Goal: Transaction & Acquisition: Book appointment/travel/reservation

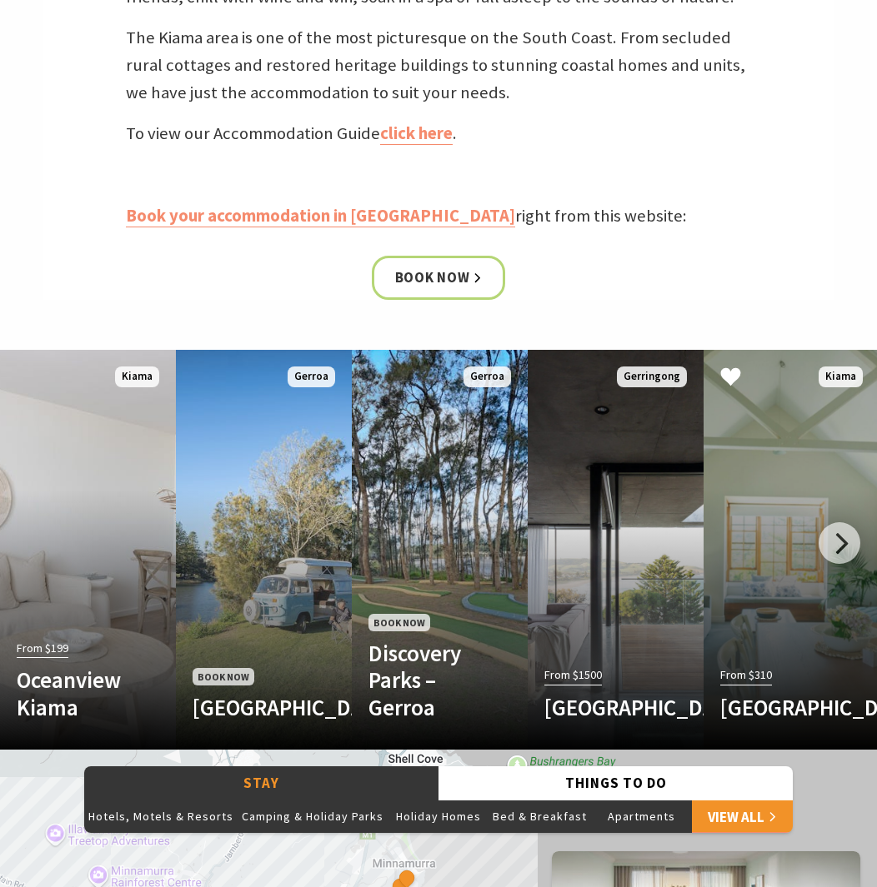
scroll to position [746, 0]
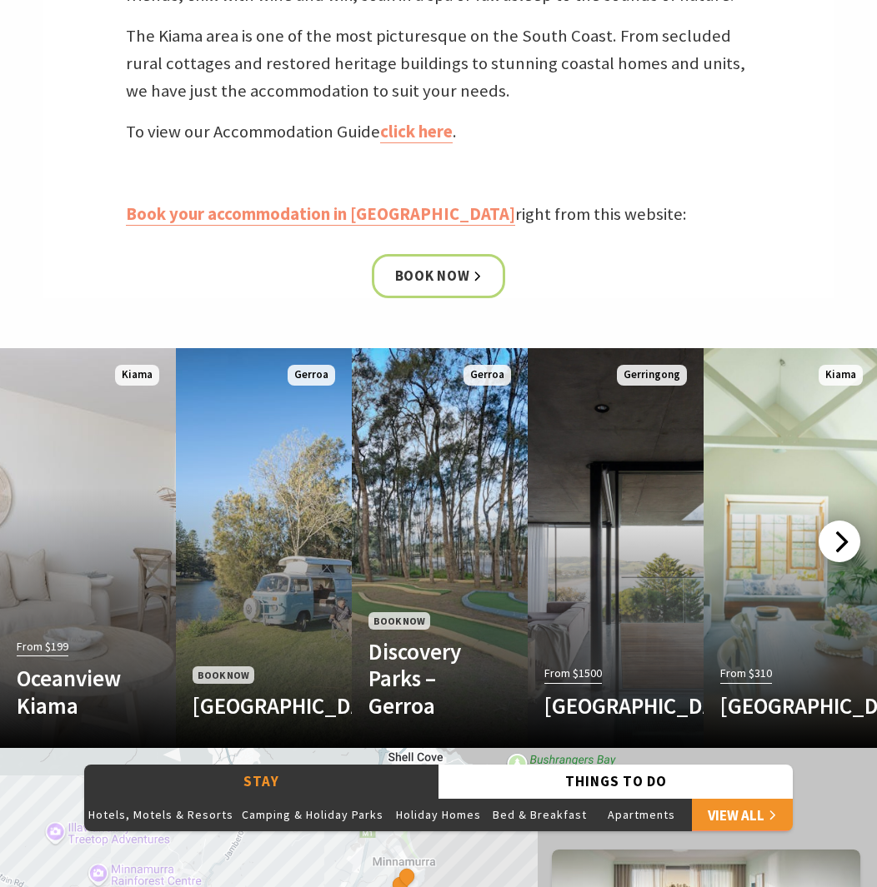
click at [841, 537] on div at bounding box center [839, 542] width 42 height 42
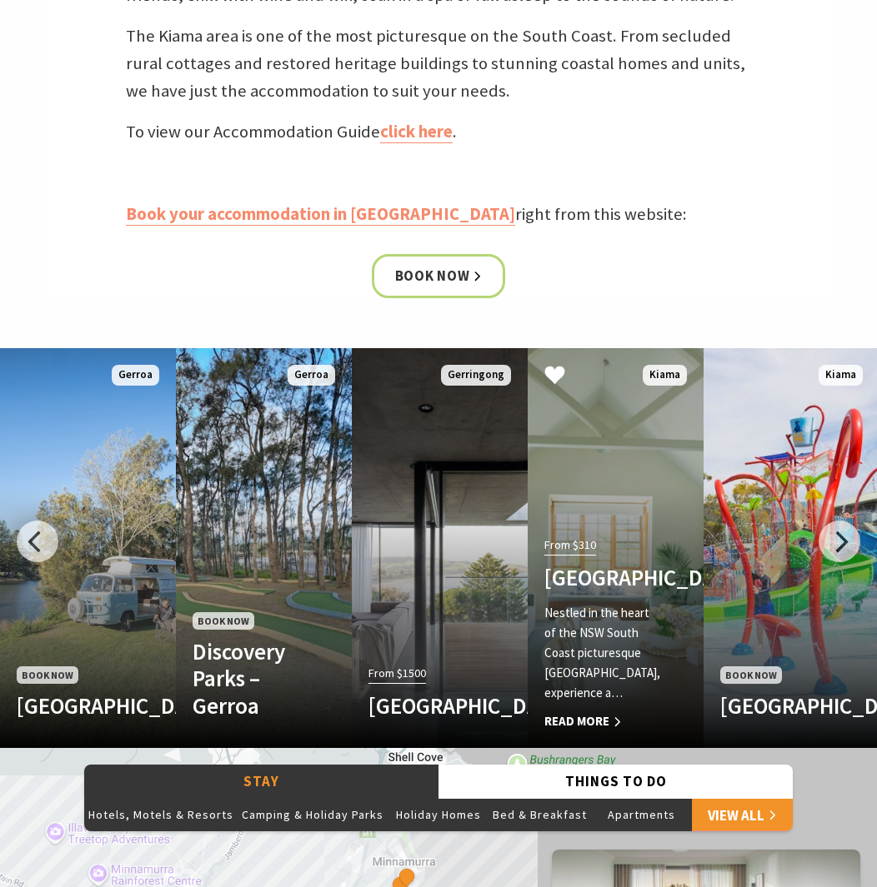
click at [627, 533] on div "From $310 Bellevue Boutique Hotel Kiama Nestled in the heart of the NSW South C…" at bounding box center [601, 632] width 149 height 198
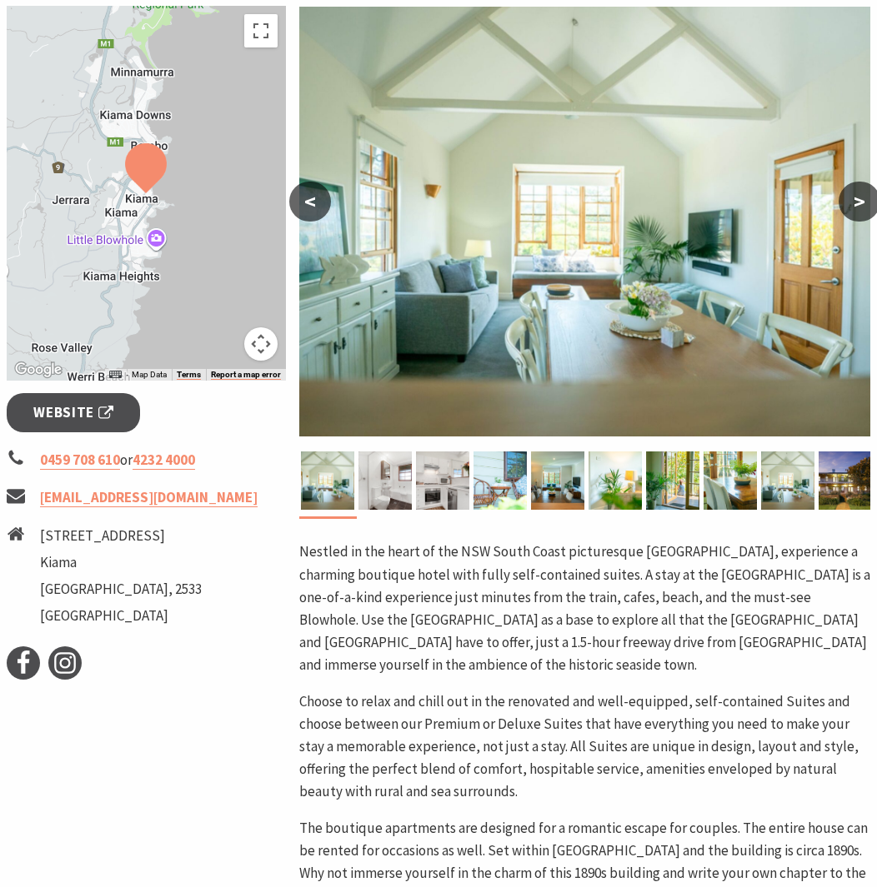
scroll to position [292, 0]
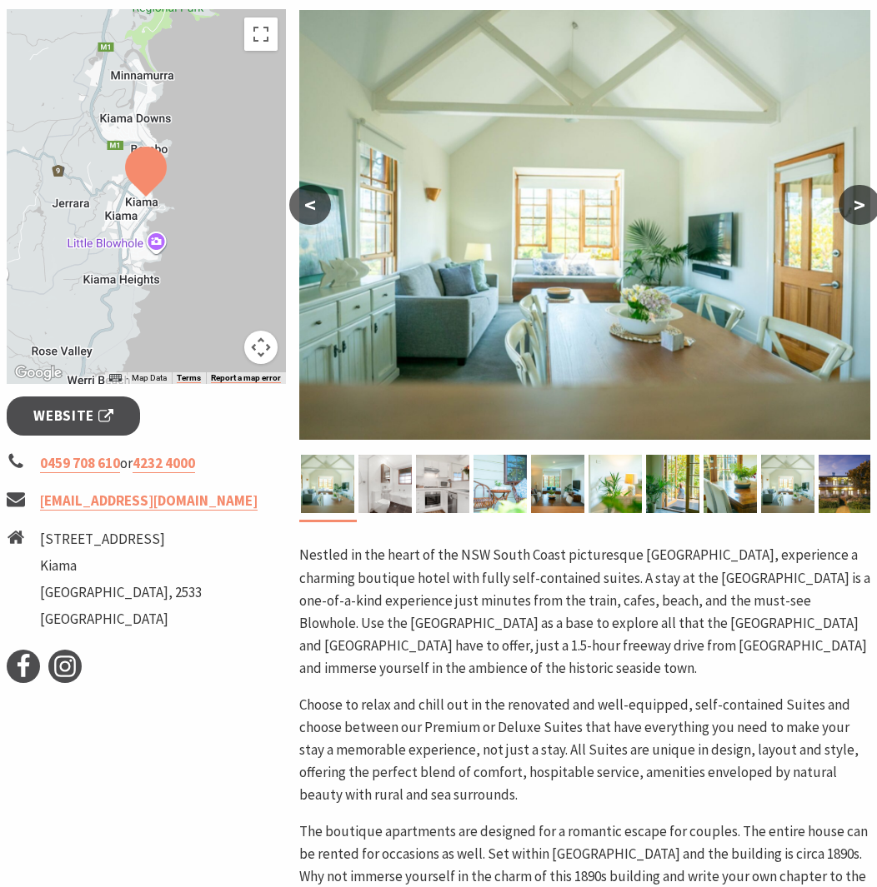
click at [860, 209] on button ">" at bounding box center [859, 205] width 42 height 40
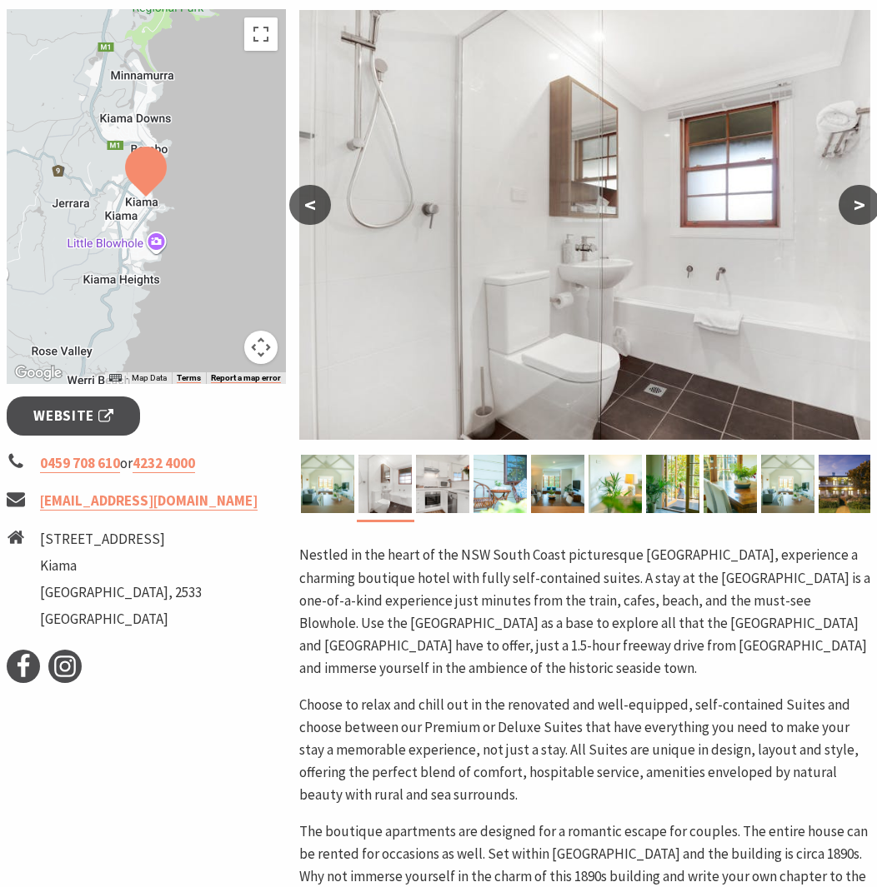
click at [860, 209] on button ">" at bounding box center [859, 205] width 42 height 40
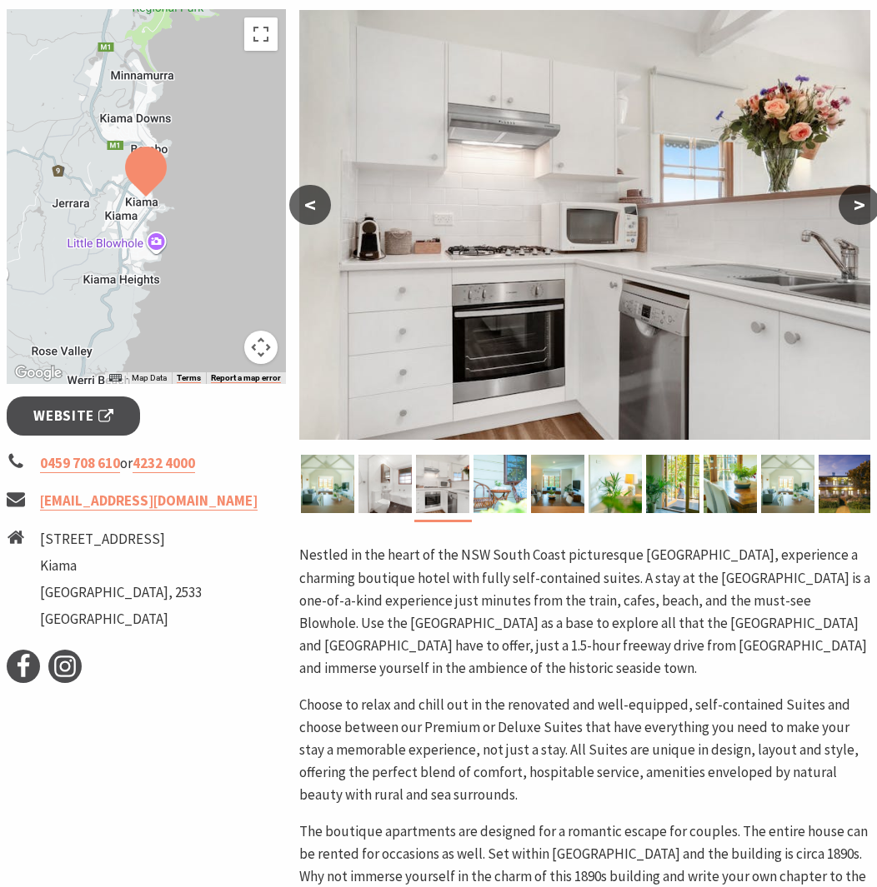
click at [860, 209] on button ">" at bounding box center [859, 205] width 42 height 40
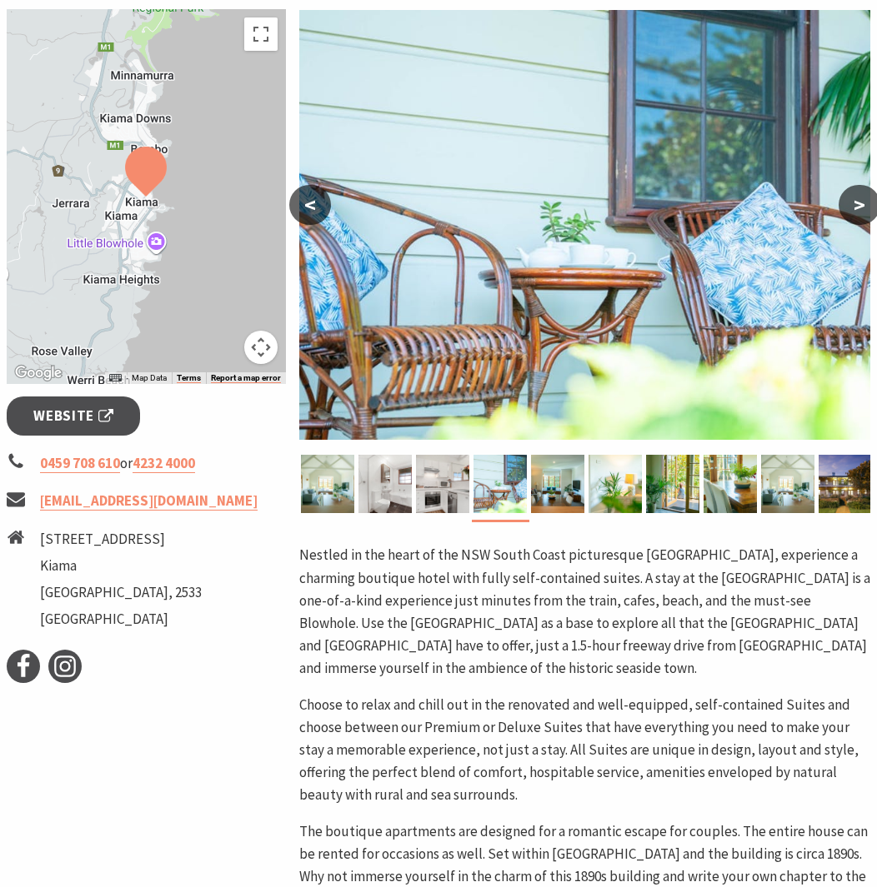
click at [860, 209] on button ">" at bounding box center [859, 205] width 42 height 40
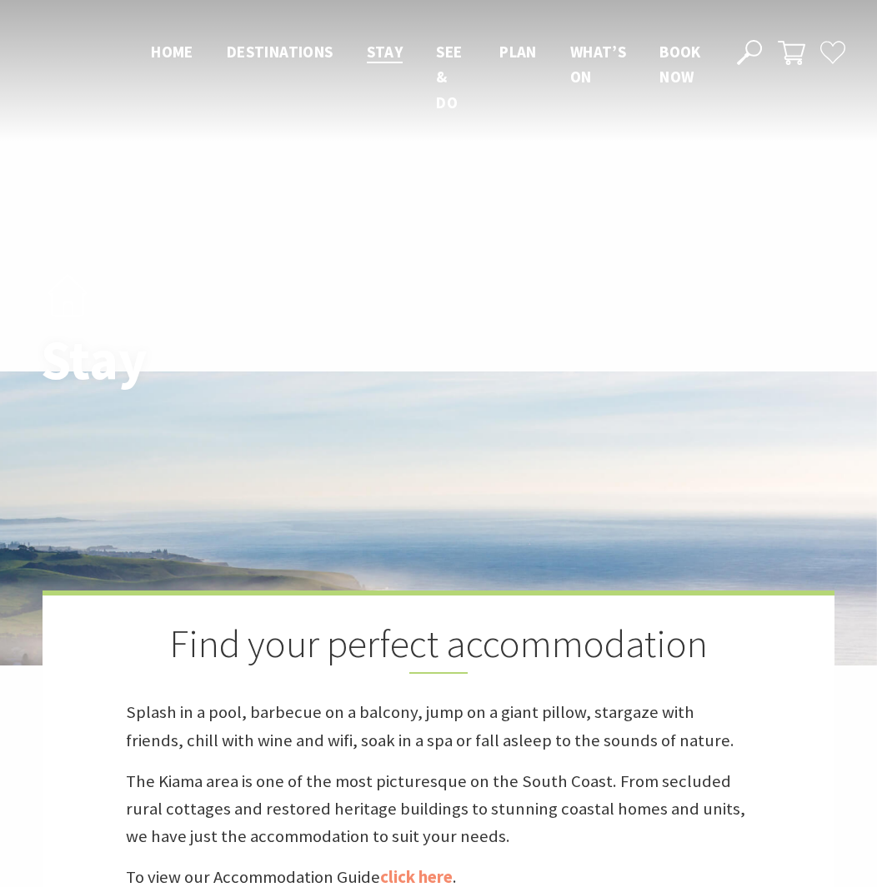
scroll to position [742, 0]
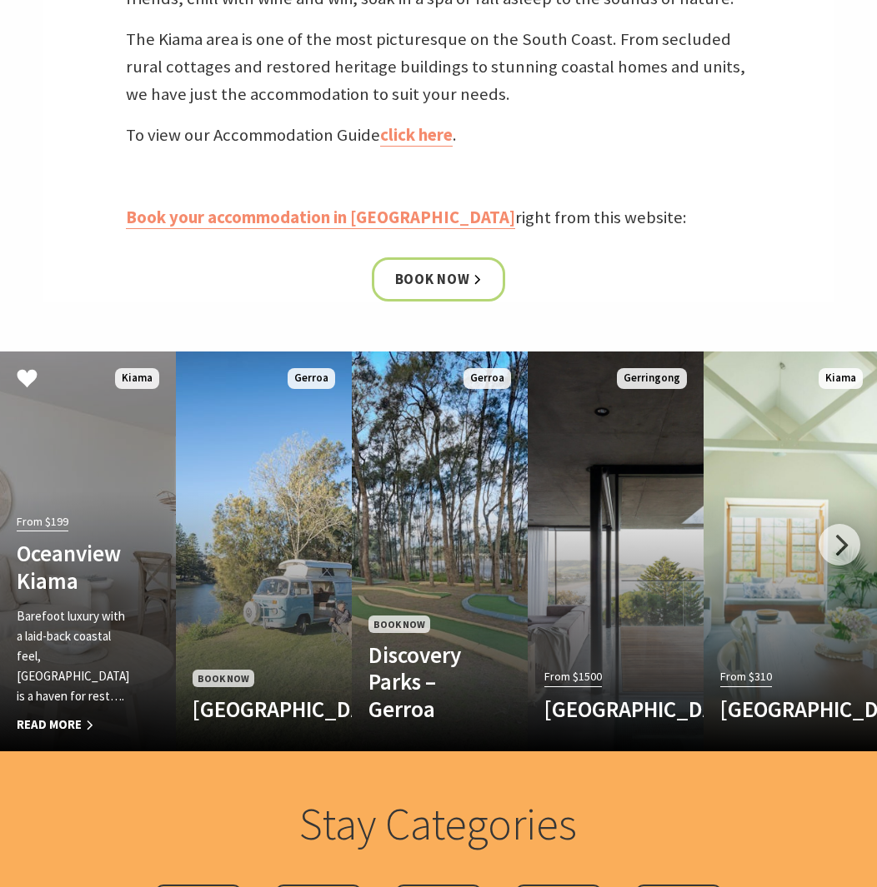
click at [120, 494] on link "From $199 Oceanview Kiama Barefoot luxury with a laid-back coastal feel, Oceanv…" at bounding box center [88, 552] width 176 height 400
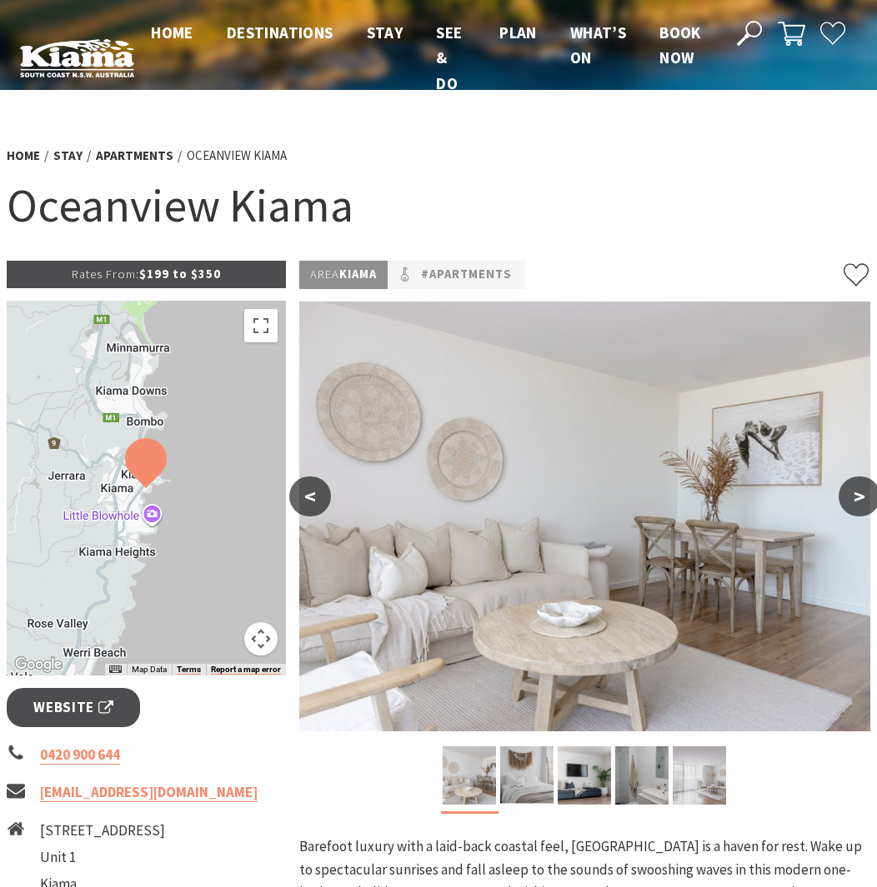
click at [860, 492] on button ">" at bounding box center [859, 497] width 42 height 40
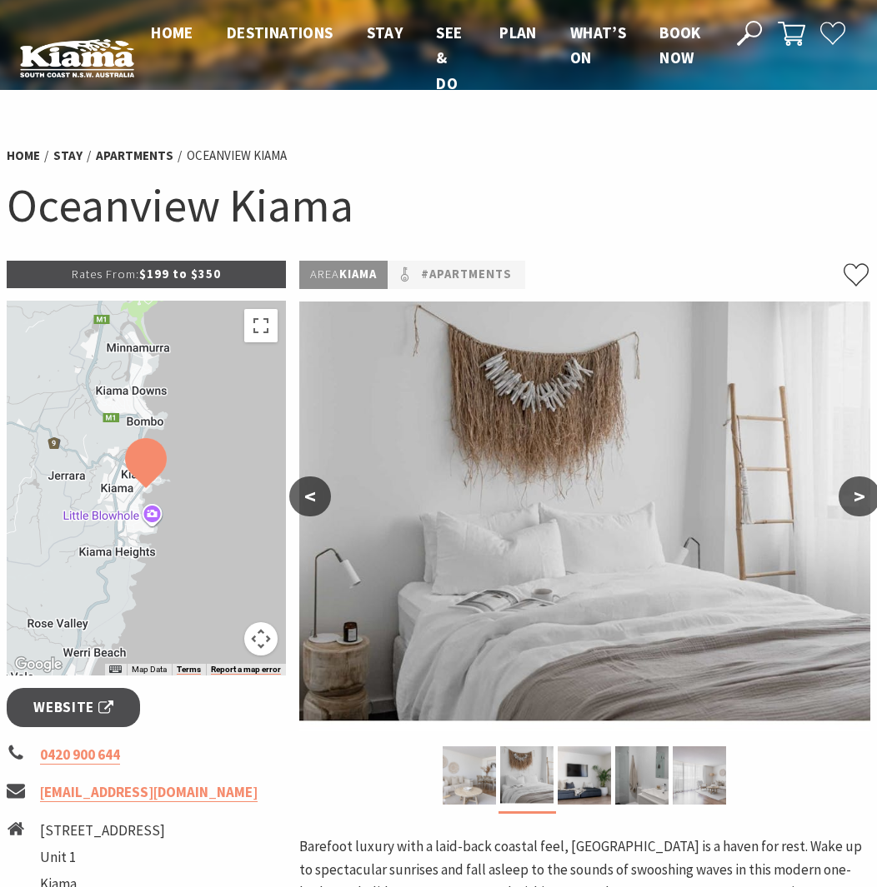
click at [860, 492] on button ">" at bounding box center [859, 497] width 42 height 40
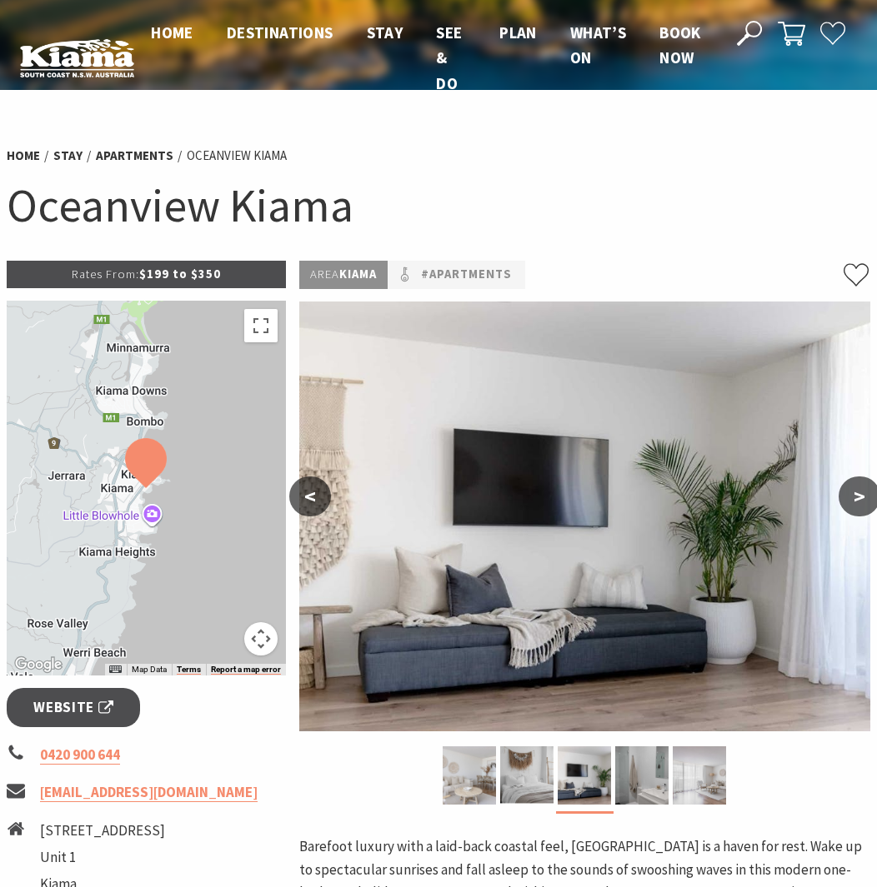
click at [860, 492] on button ">" at bounding box center [859, 497] width 42 height 40
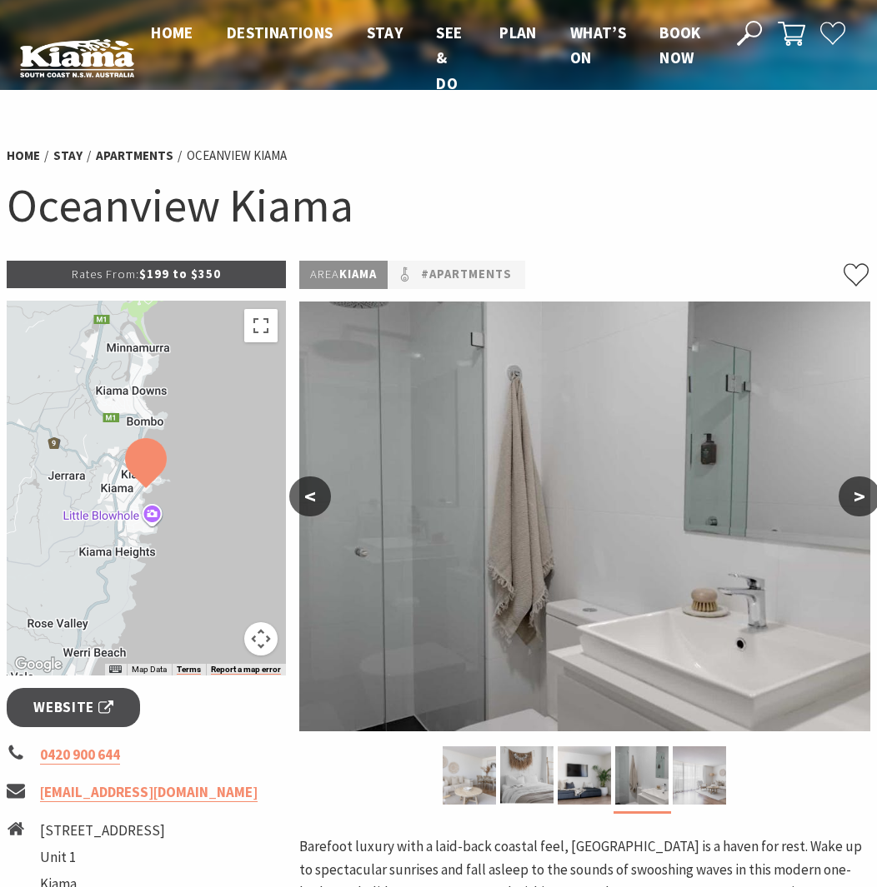
click at [860, 492] on button ">" at bounding box center [859, 497] width 42 height 40
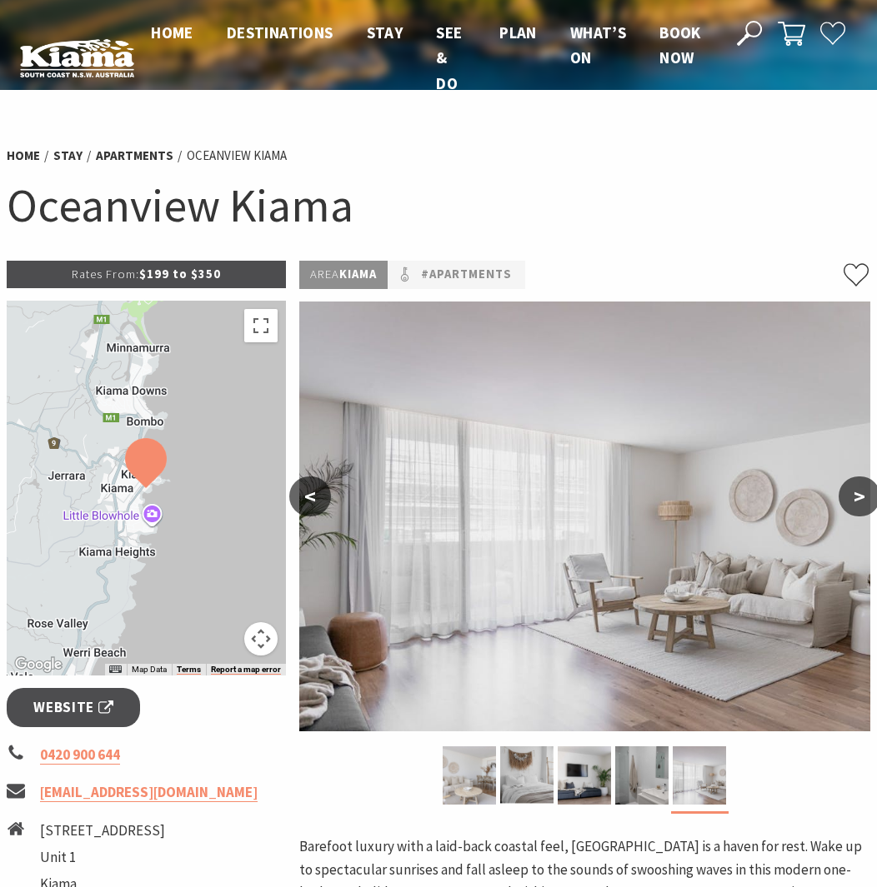
click at [860, 492] on button ">" at bounding box center [859, 497] width 42 height 40
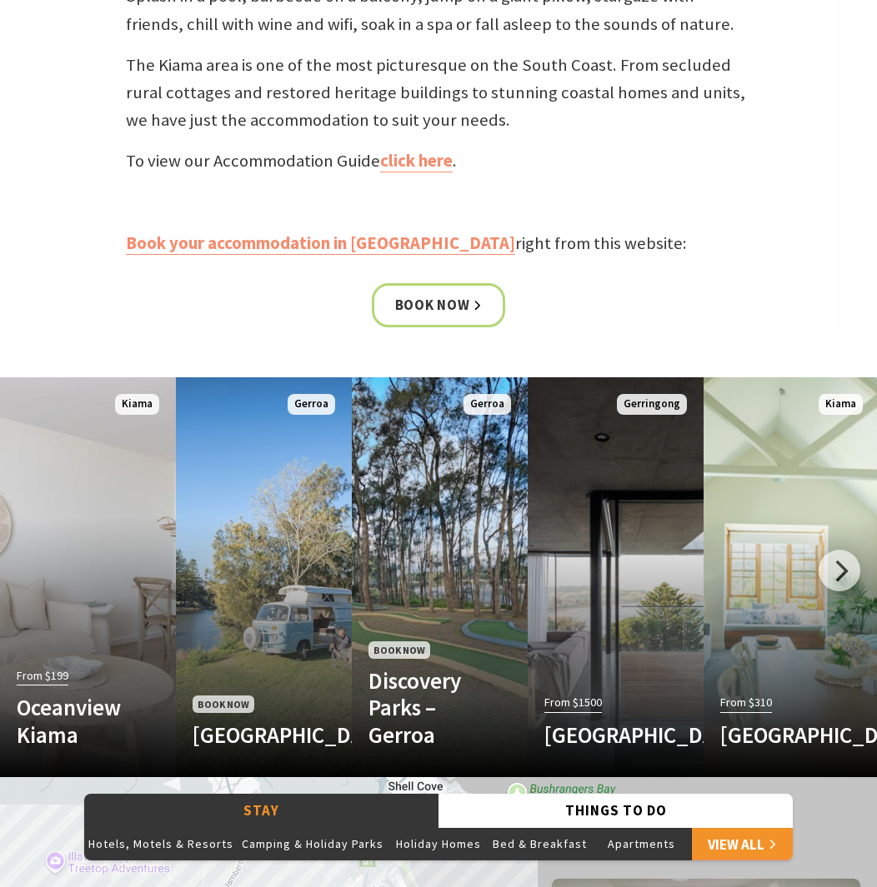
scroll to position [722, 0]
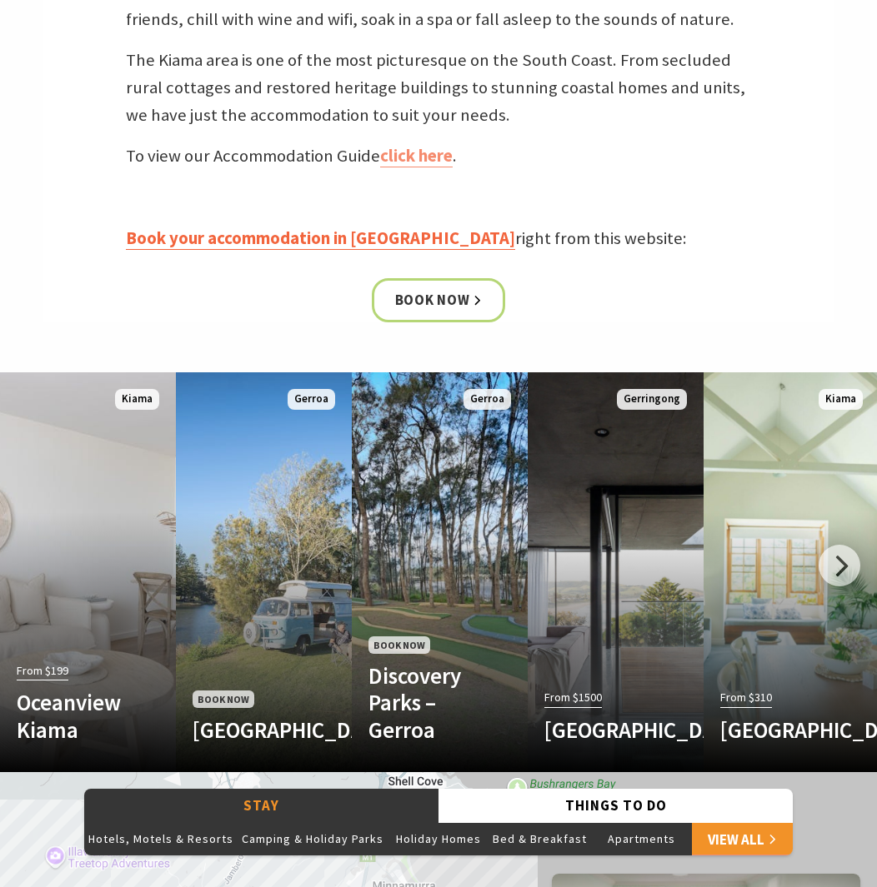
click at [294, 237] on link "Book your accommodation in [GEOGRAPHIC_DATA]" at bounding box center [320, 238] width 389 height 22
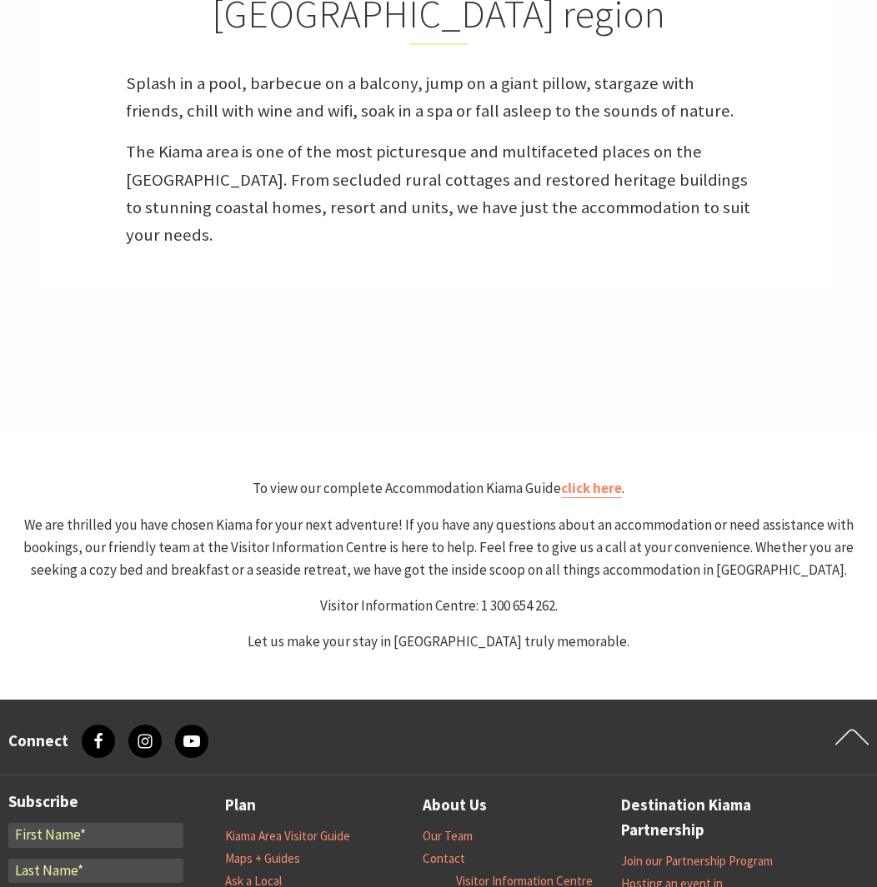
select select "3"
select select "2"
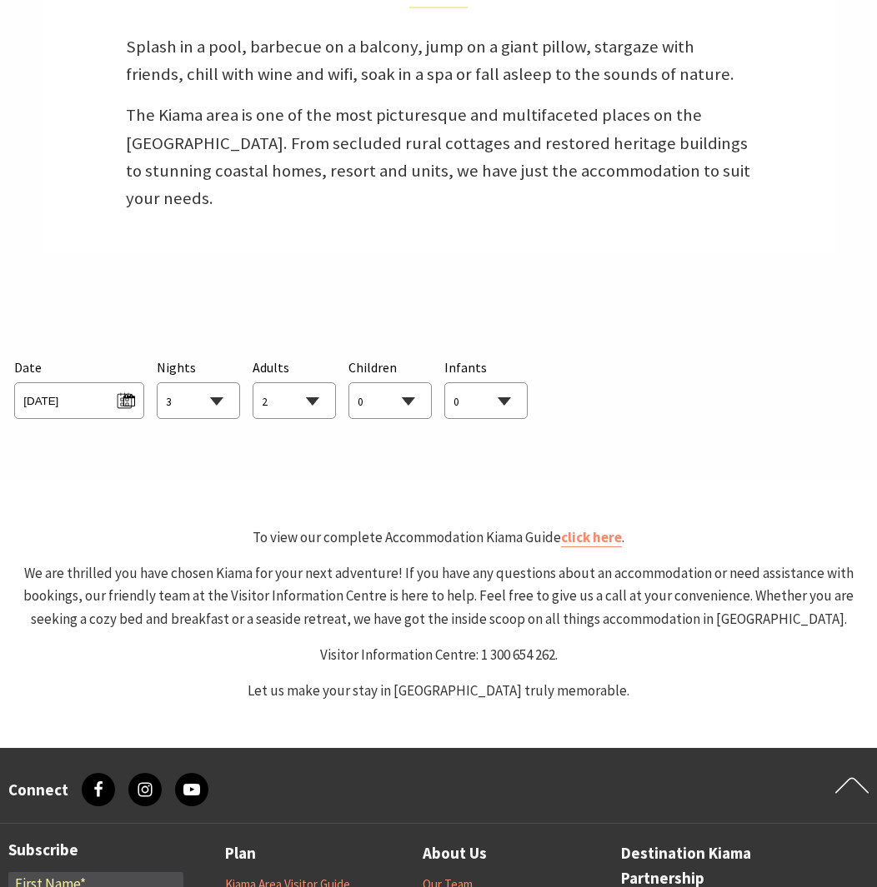
scroll to position [677, 0]
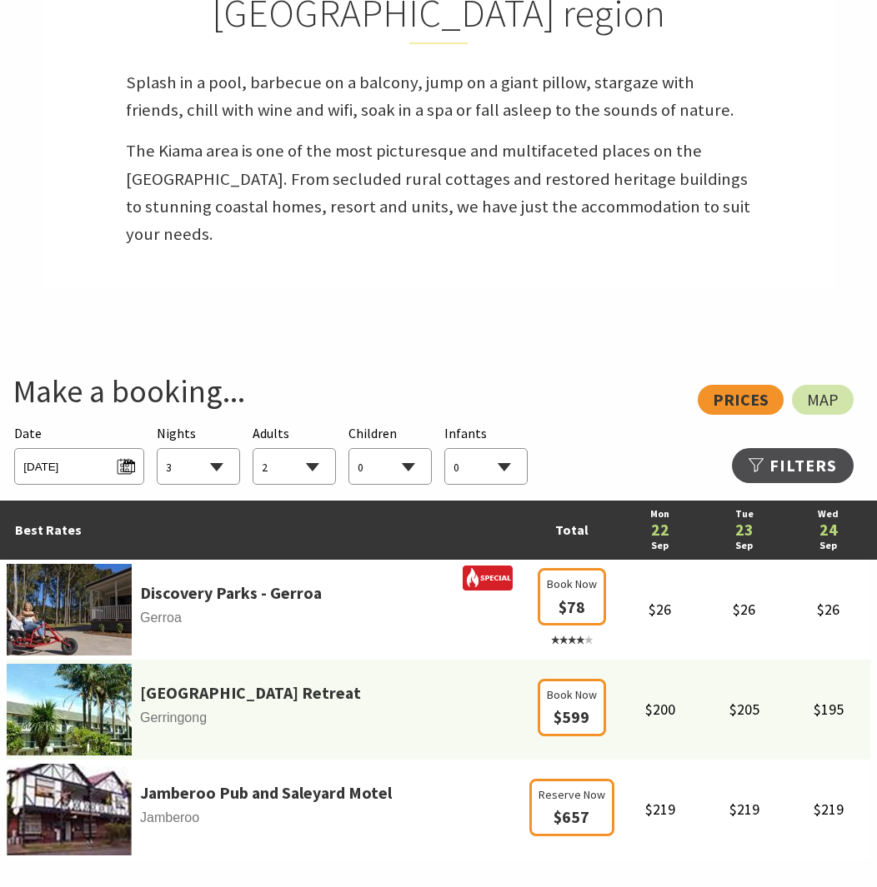
click at [216, 449] on select "1 2 3 4 5 6 7 8 9 10 11 12 13 14 15 16 17 18 19 20 21 22 23 24 25 26 27 28 29 30" at bounding box center [198, 467] width 82 height 37
select select "2"
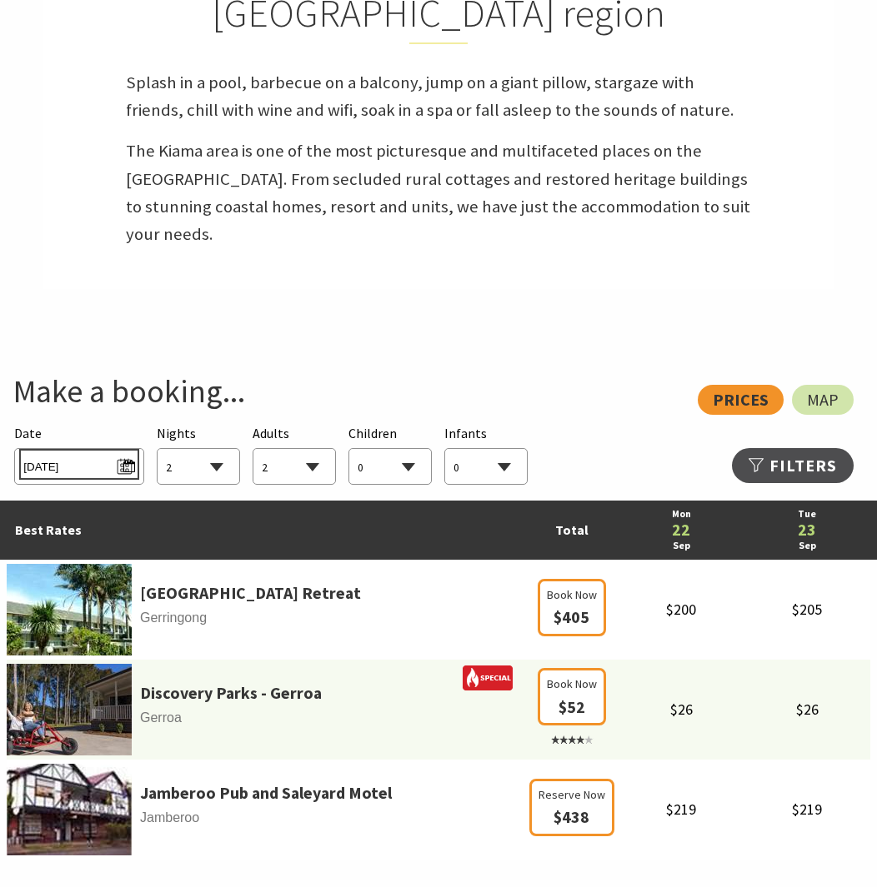
click at [126, 453] on span "[DATE]" at bounding box center [78, 464] width 111 height 22
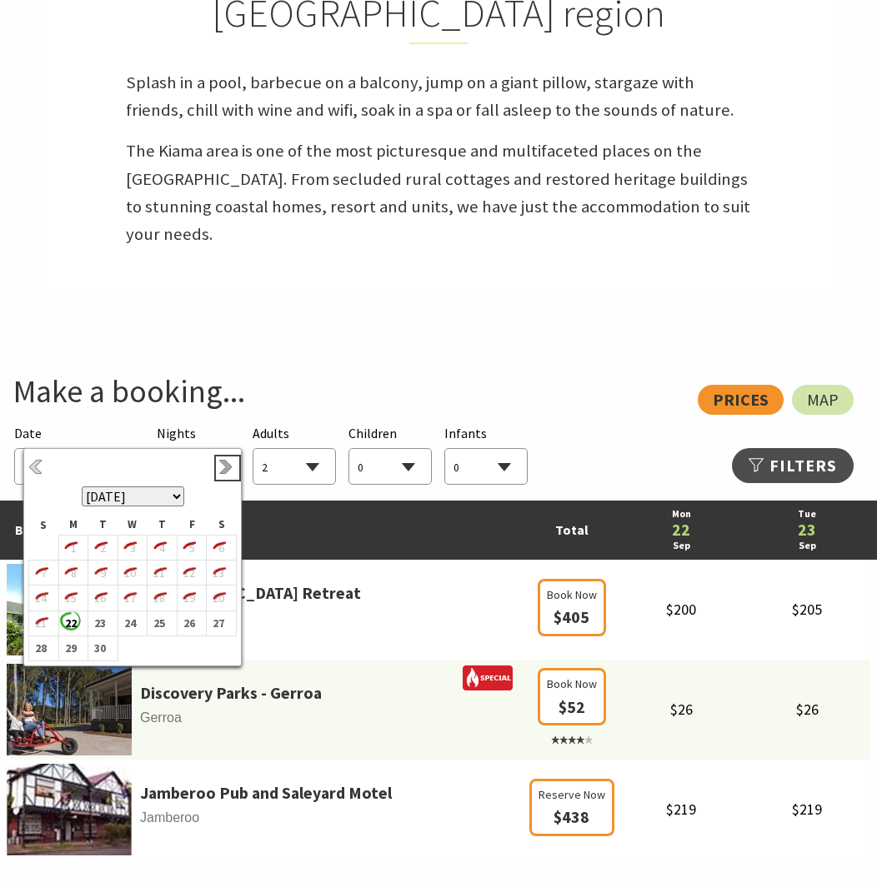
click at [224, 465] on link "Next" at bounding box center [227, 468] width 18 height 18
click at [224, 464] on link "Next" at bounding box center [227, 468] width 18 height 18
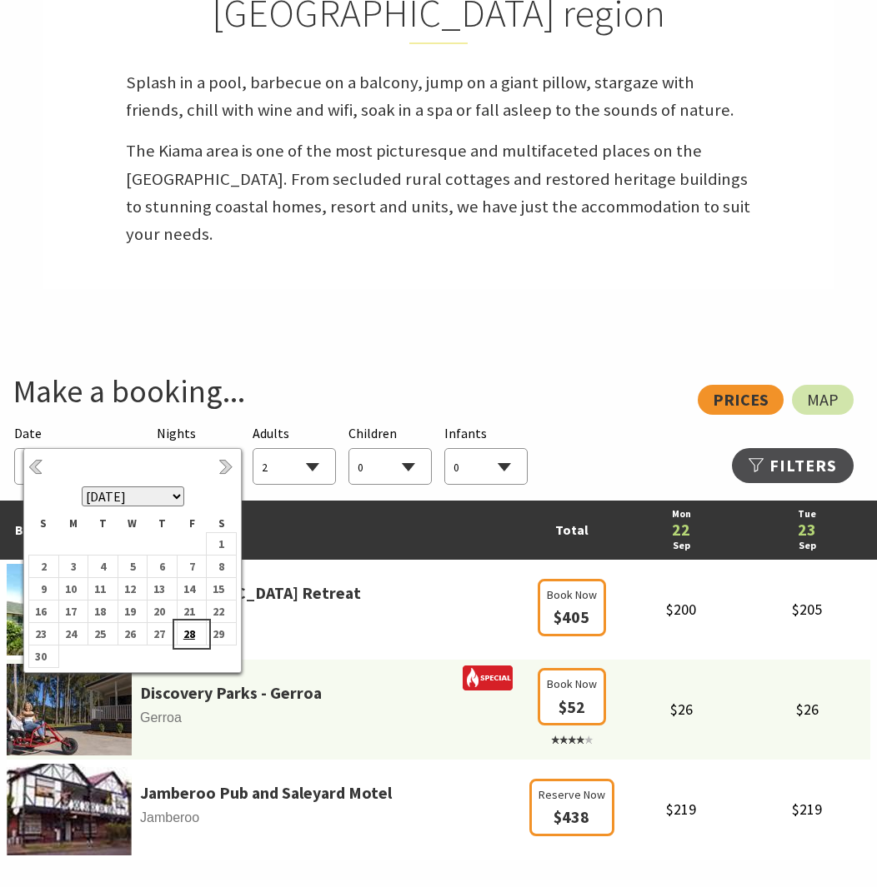
click at [185, 633] on b "28" at bounding box center [188, 634] width 22 height 22
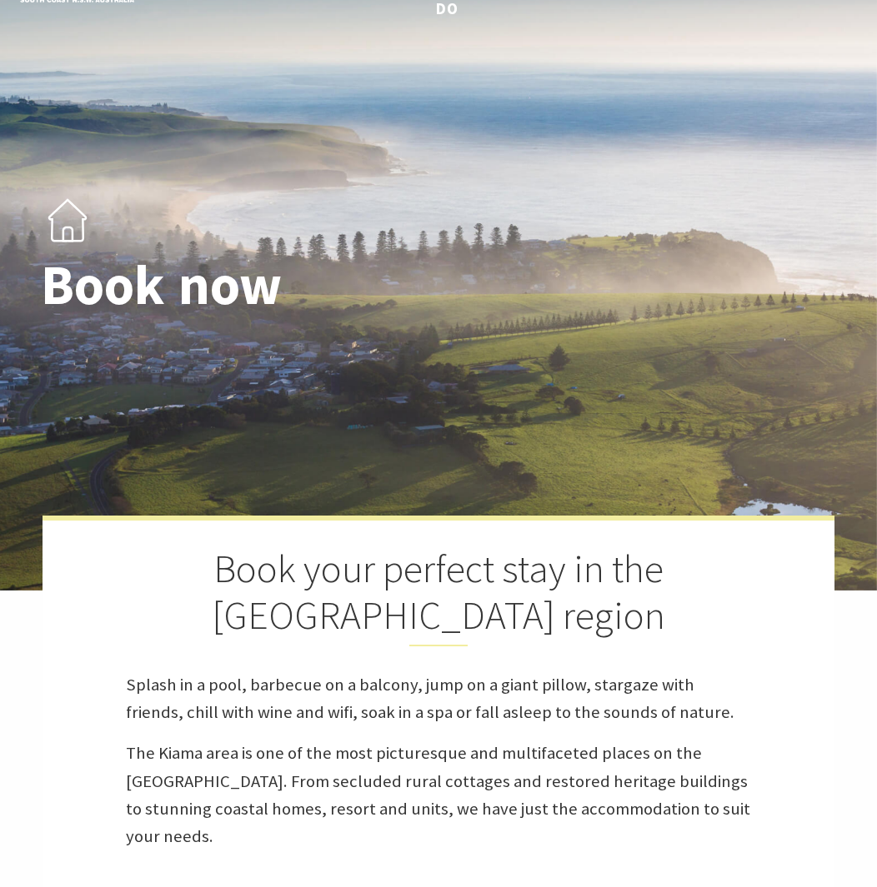
scroll to position [0, 0]
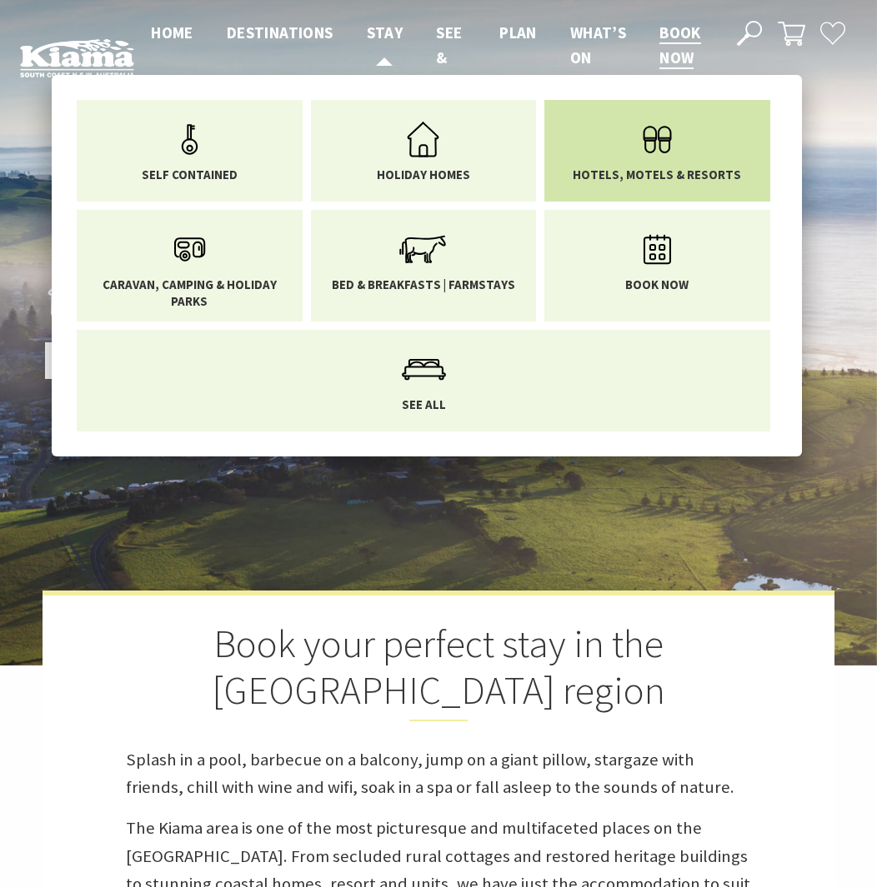
click at [634, 153] on icon "Main Menu" at bounding box center [657, 139] width 54 height 54
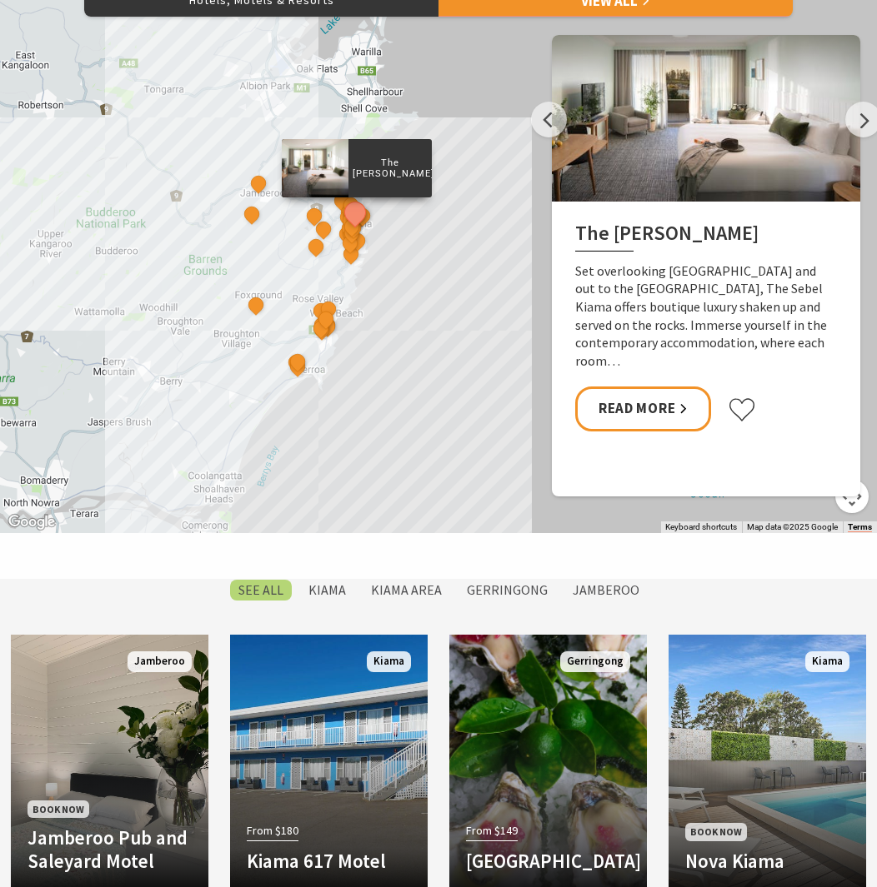
scroll to position [912, 0]
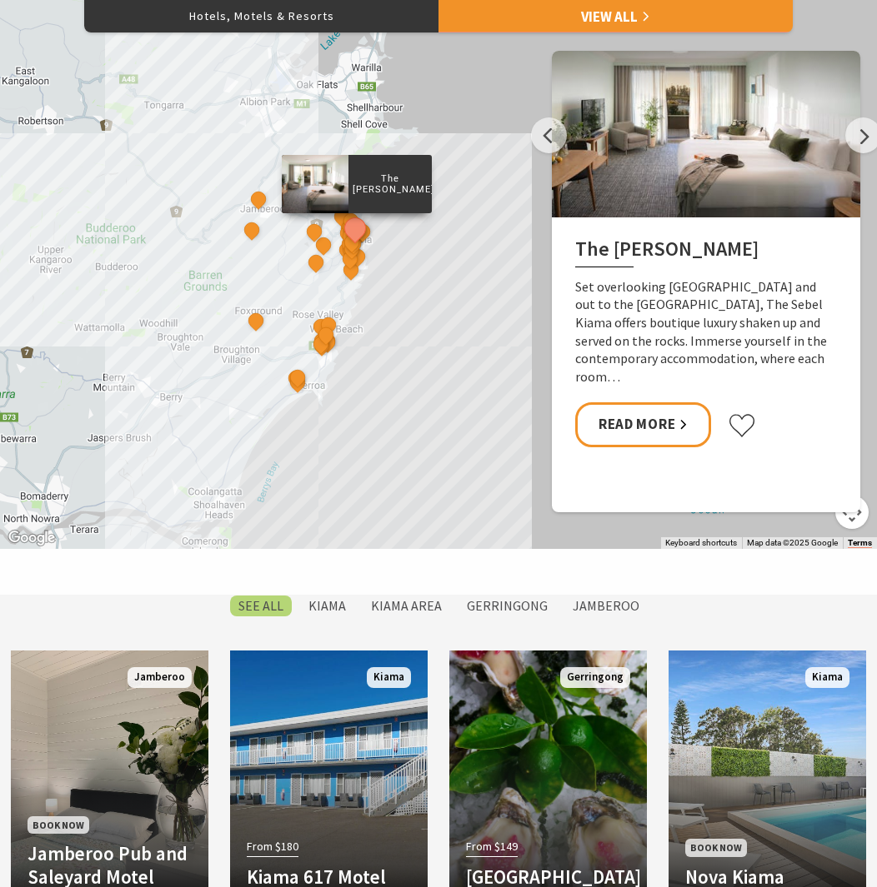
click at [417, 313] on div "The Sebel Kiama Seaside Escape 1 [GEOGRAPHIC_DATA] [GEOGRAPHIC_DATA] Keeper of …" at bounding box center [438, 249] width 877 height 600
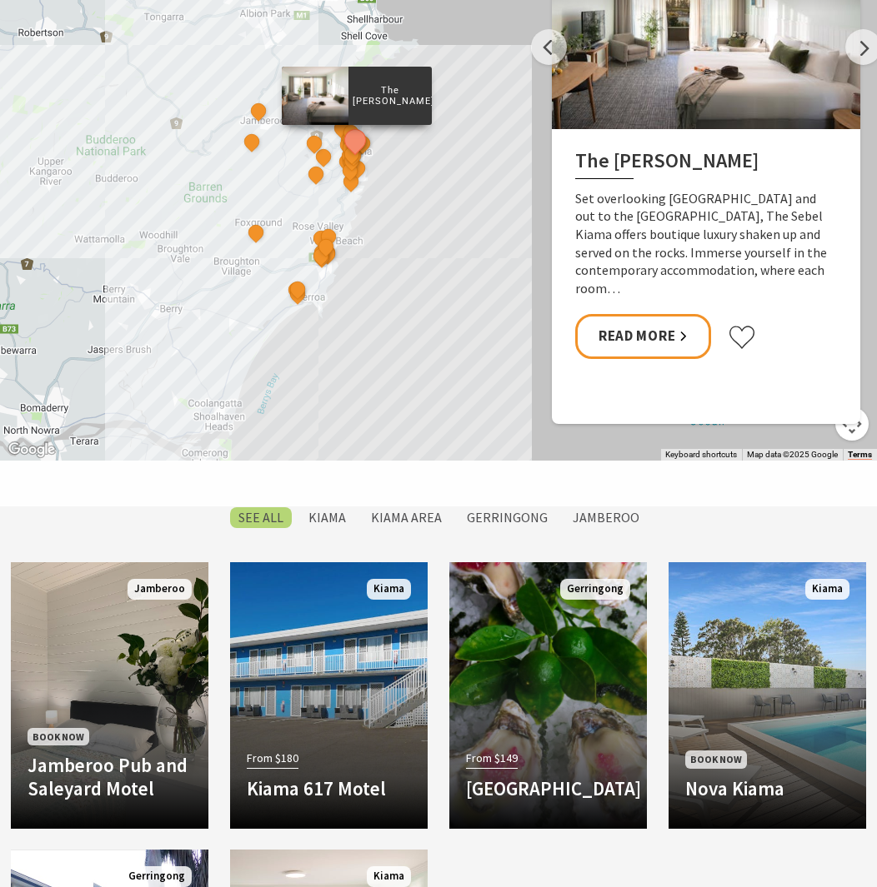
scroll to position [982, 0]
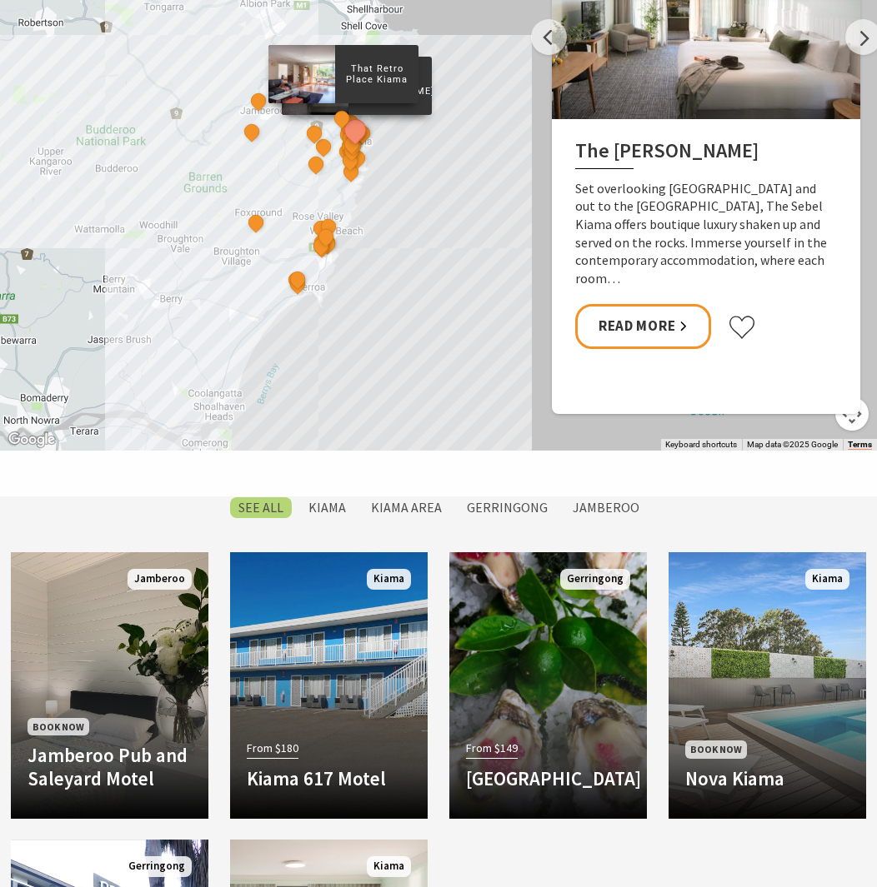
click at [351, 128] on div "That Retro Place Kiama" at bounding box center [343, 119] width 25 height 25
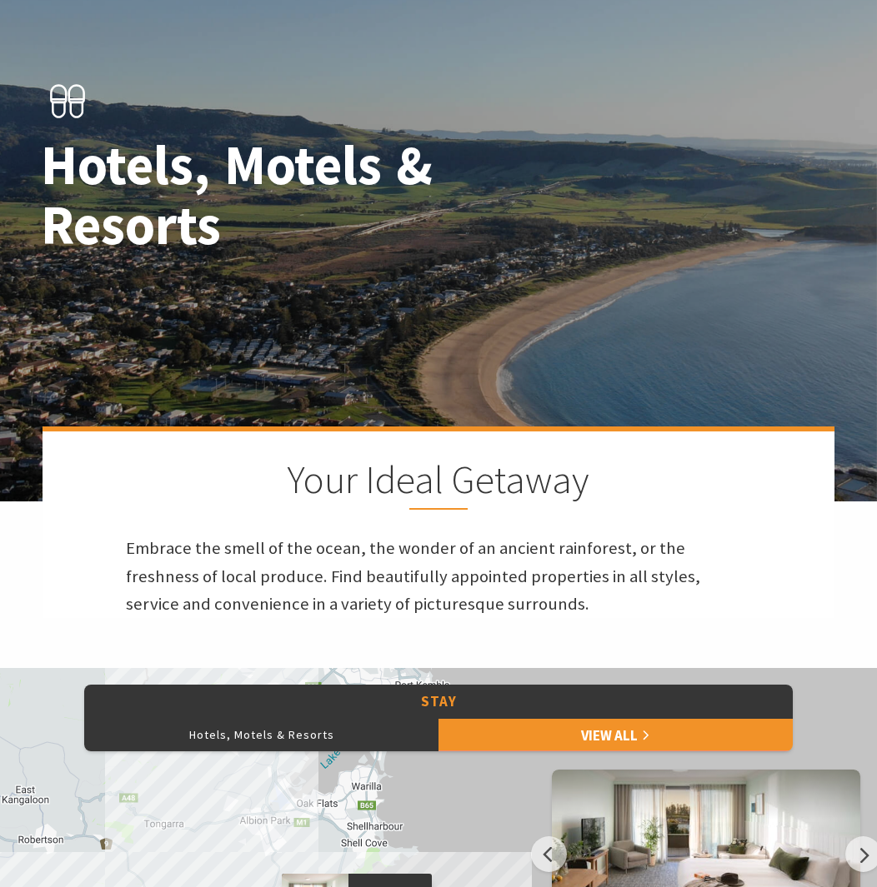
scroll to position [131, 0]
